Goal: Navigation & Orientation: Understand site structure

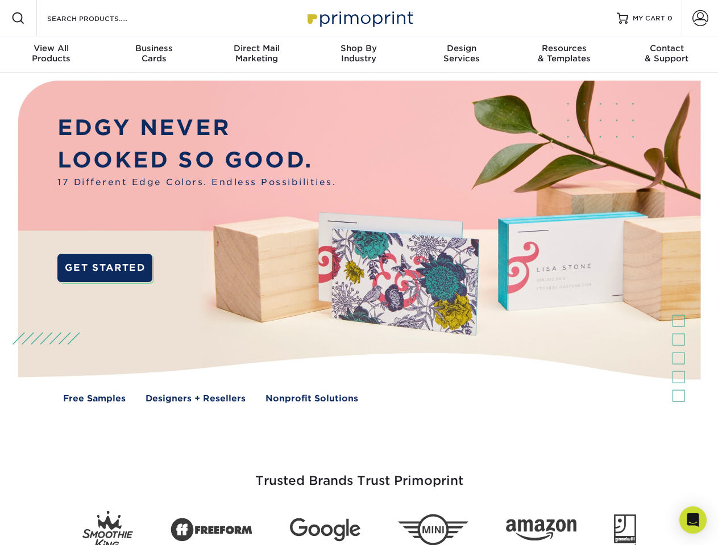
click at [358, 273] on img at bounding box center [358, 250] width 710 height 355
click at [18, 18] on span at bounding box center [18, 18] width 14 height 14
click at [699, 18] on span at bounding box center [700, 18] width 16 height 16
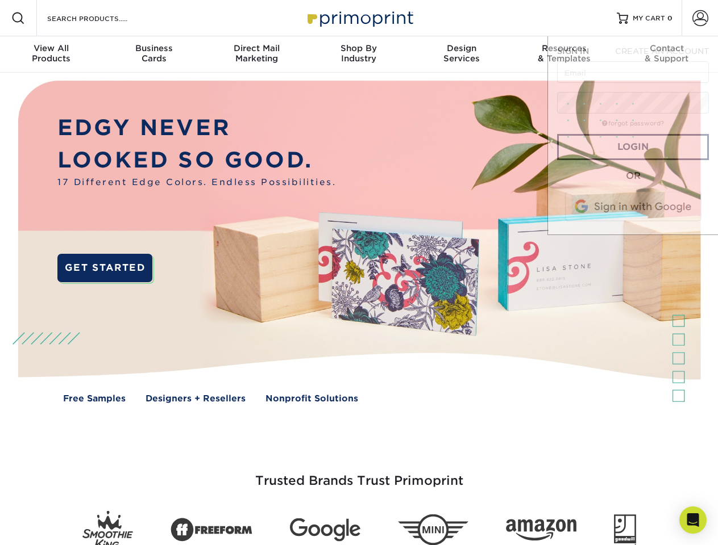
click at [51, 55] on div "View All Products" at bounding box center [51, 53] width 102 height 20
click at [153, 55] on div "Business Cards" at bounding box center [153, 53] width 102 height 20
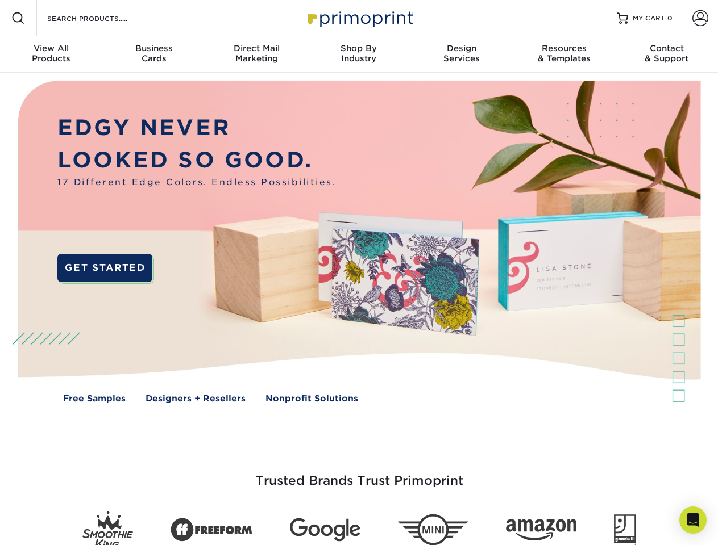
click at [256, 55] on div "Direct Mail Marketing" at bounding box center [256, 53] width 102 height 20
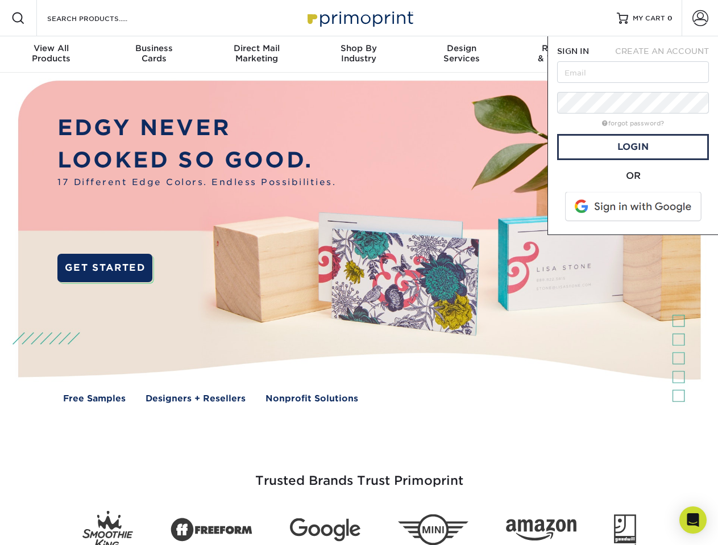
click at [358, 55] on div "Shop By Industry" at bounding box center [358, 53] width 102 height 20
click at [461, 55] on div "Design Services" at bounding box center [461, 53] width 102 height 20
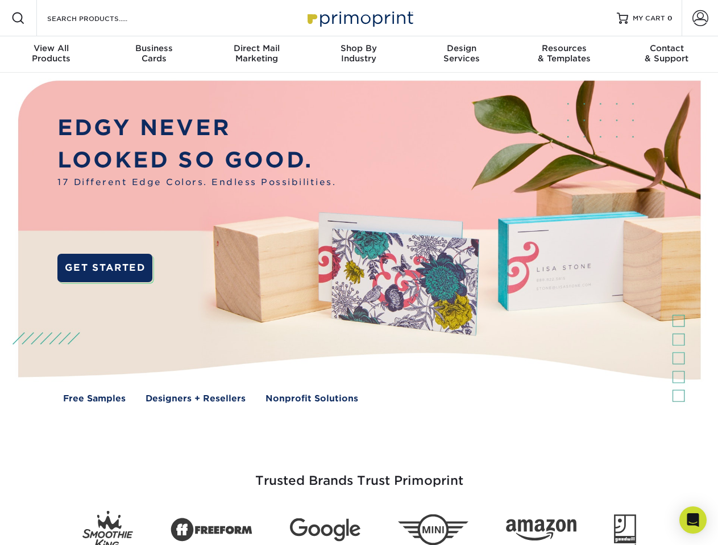
click at [564, 55] on span "SIGN IN" at bounding box center [573, 51] width 32 height 9
click at [666, 55] on div "Contact & Support" at bounding box center [666, 53] width 102 height 20
